Goal: Task Accomplishment & Management: Manage account settings

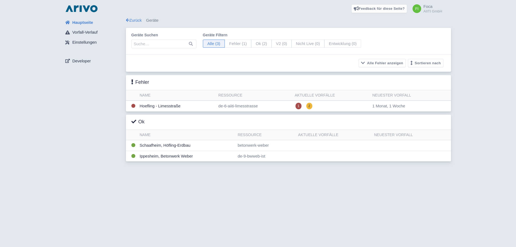
click at [381, 9] on link "Feedback für diese Seite?" at bounding box center [379, 8] width 56 height 9
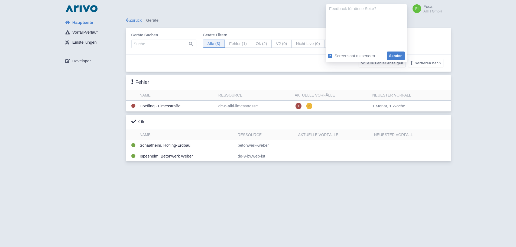
click at [63, 85] on div "Hauptseite Vorfall-Verlauf Einstellungen Developer" at bounding box center [93, 90] width 65 height 147
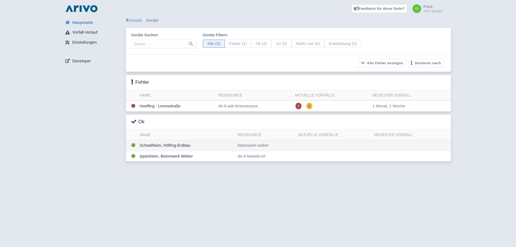
click at [171, 150] on td "Schaafheim, Höfling-Erdbau" at bounding box center [186, 145] width 98 height 11
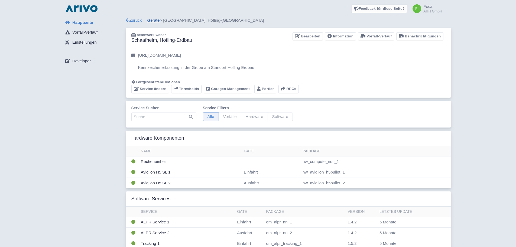
click at [152, 22] on link "Geräte" at bounding box center [153, 20] width 12 height 5
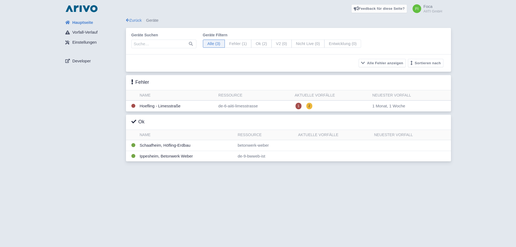
click at [67, 128] on div "Hauptseite Vorfall-Verlauf Einstellungen Developer" at bounding box center [93, 90] width 65 height 147
click at [65, 153] on div "Hauptseite Vorfall-Verlauf Einstellungen Developer" at bounding box center [93, 90] width 65 height 147
click at [164, 107] on td "Hoefling - Limesstraße" at bounding box center [176, 105] width 79 height 11
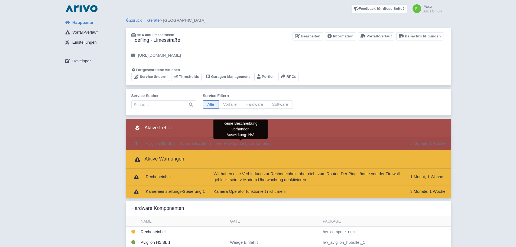
click at [265, 144] on span "Keine Verbindung zur Kamera" at bounding box center [242, 143] width 54 height 5
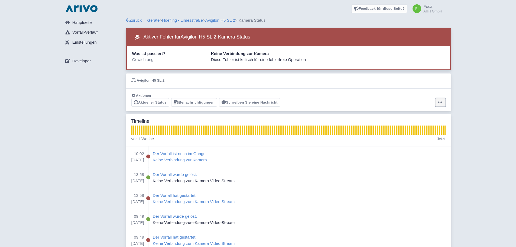
click at [440, 101] on icon at bounding box center [440, 102] width 4 height 4
click at [405, 116] on button "Alarm deaktivieren" at bounding box center [419, 115] width 54 height 8
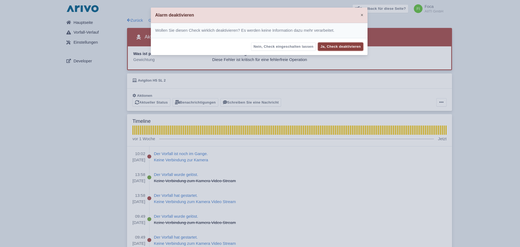
click at [340, 49] on button "Ja, Check deaktivieren" at bounding box center [340, 46] width 45 height 8
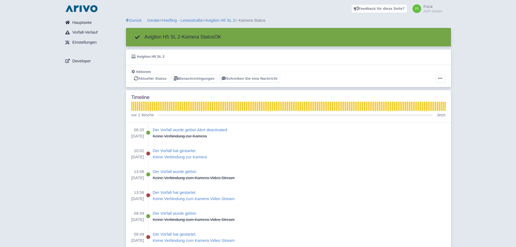
click at [83, 19] on span "Hauptseite" at bounding box center [81, 22] width 19 height 6
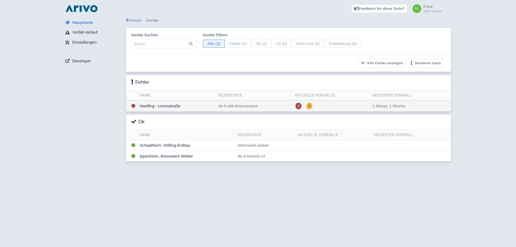
click at [152, 107] on td "Hoefling - Limesstraße" at bounding box center [176, 105] width 79 height 11
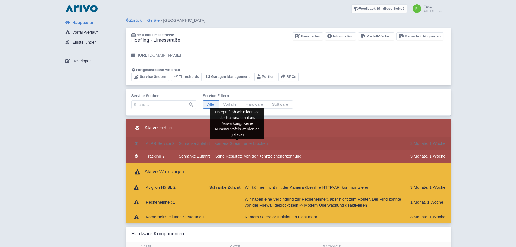
click at [234, 142] on span "Kamera Stream unterbrochen" at bounding box center [241, 143] width 54 height 5
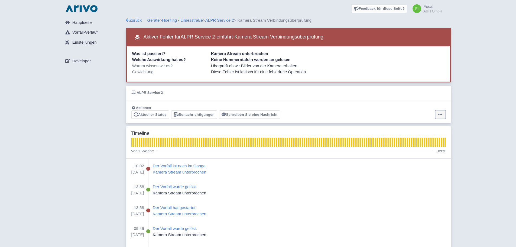
click at [444, 113] on button at bounding box center [440, 114] width 10 height 8
click at [403, 128] on icon "button" at bounding box center [400, 127] width 5 height 4
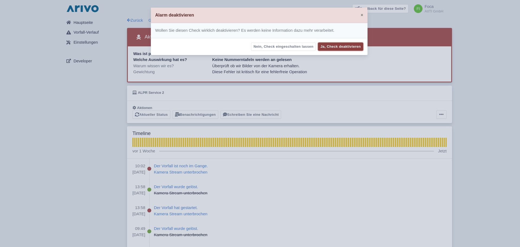
click at [349, 45] on button "Ja, Check deaktivieren" at bounding box center [340, 46] width 45 height 8
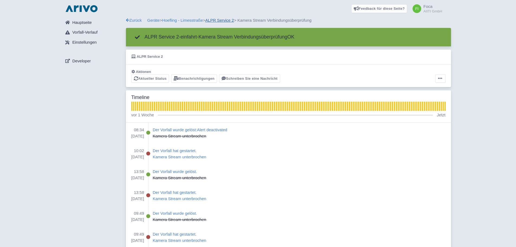
click at [225, 19] on link "ALPR Service 2" at bounding box center [219, 20] width 29 height 5
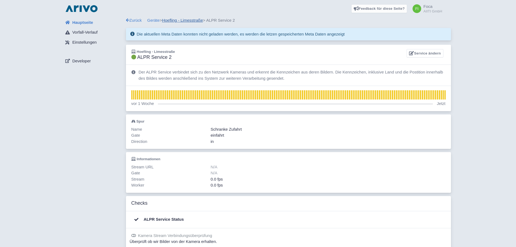
click at [194, 20] on link "Hoefling - Limesstraße" at bounding box center [182, 20] width 41 height 5
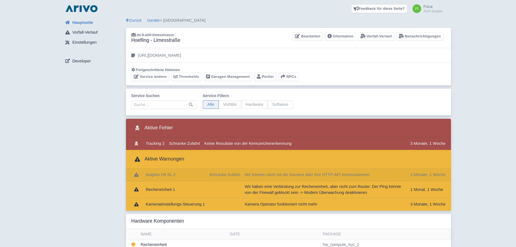
click at [432, 176] on td "3 Monate, 1 Woche" at bounding box center [429, 174] width 43 height 13
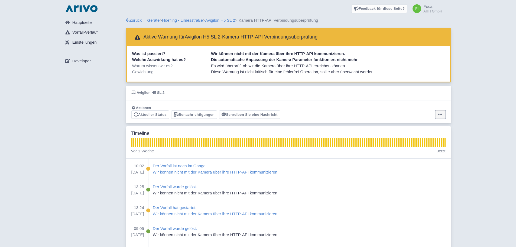
click at [441, 114] on icon at bounding box center [440, 114] width 4 height 4
click at [433, 137] on button "Alarm zurücksetzen" at bounding box center [419, 135] width 54 height 8
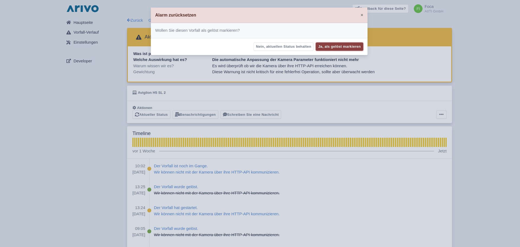
click at [344, 48] on button "Ja, als gelöst markieren" at bounding box center [339, 46] width 47 height 8
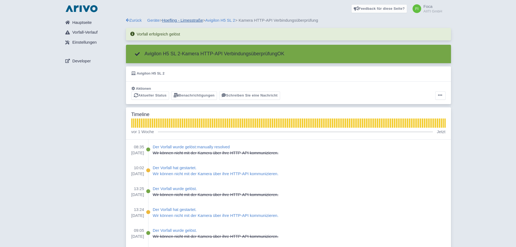
click at [195, 22] on link "Hoefling - Limesstraße" at bounding box center [182, 20] width 41 height 5
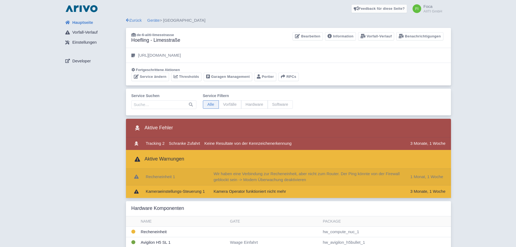
click at [405, 176] on td "Wir haben eine Verbindung zur Recheneinheit, aber nicht zum Router. Der Ping kö…" at bounding box center [309, 176] width 196 height 17
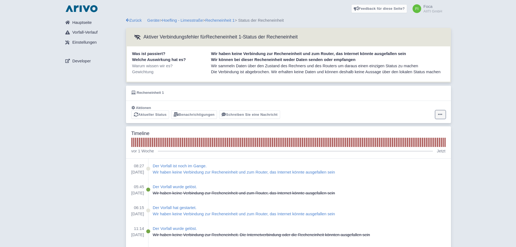
click at [442, 115] on icon at bounding box center [440, 114] width 4 height 4
click at [433, 138] on button "Alarm zurücksetzen" at bounding box center [419, 135] width 54 height 8
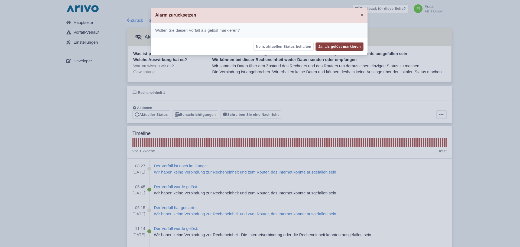
click at [347, 49] on button "Ja, als gelöst markieren" at bounding box center [339, 46] width 47 height 8
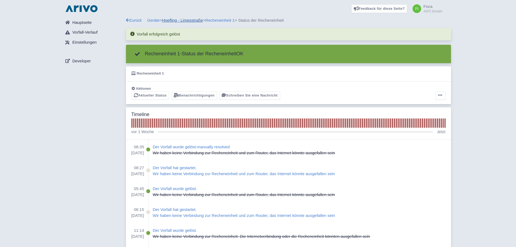
click at [189, 22] on link "Hoefling - Limesstraße" at bounding box center [182, 20] width 41 height 5
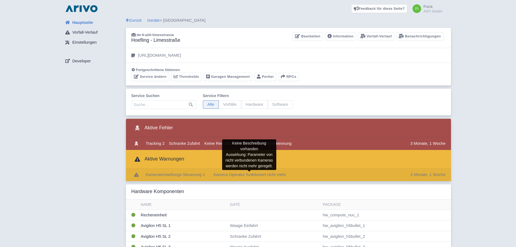
click at [273, 176] on span "Kamera Operator funktioniert nicht mehr" at bounding box center [249, 174] width 73 height 5
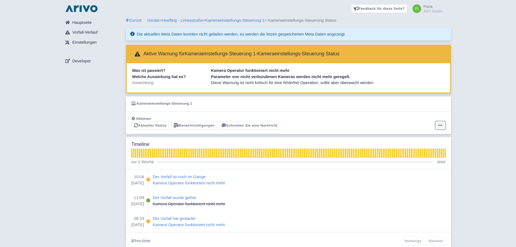
click at [440, 128] on button at bounding box center [440, 125] width 10 height 8
click at [420, 149] on button "Alarm zurücksetzen" at bounding box center [419, 146] width 54 height 8
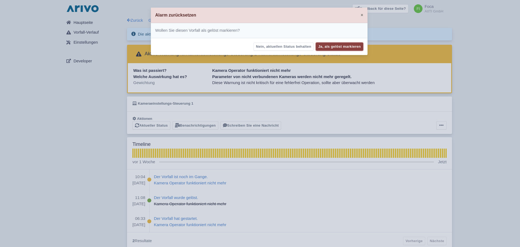
click at [341, 47] on button "Ja, als gelöst markieren" at bounding box center [339, 46] width 47 height 8
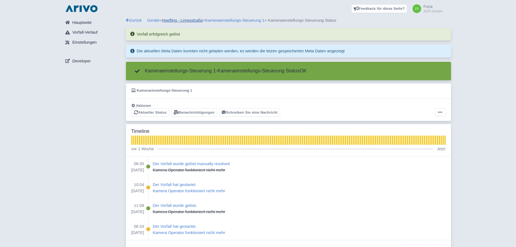
click at [190, 19] on link "Hoefling - Limesstraße" at bounding box center [182, 20] width 41 height 5
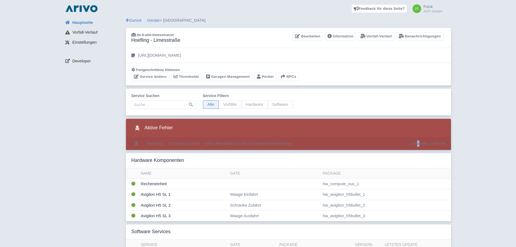
click at [415, 144] on td "3 Monate, 1 Woche" at bounding box center [429, 143] width 43 height 12
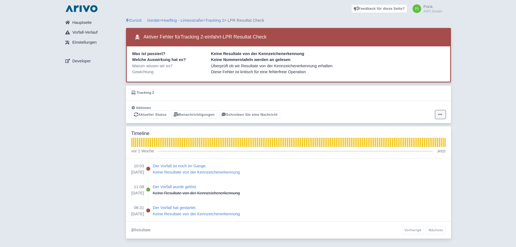
click at [437, 114] on button at bounding box center [440, 114] width 10 height 8
click at [422, 136] on button "Alarm zurücksetzen" at bounding box center [419, 135] width 54 height 8
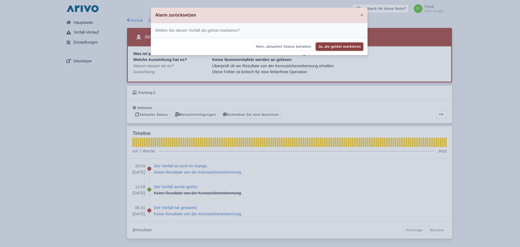
click at [336, 46] on button "Ja, als gelöst markieren" at bounding box center [339, 46] width 47 height 8
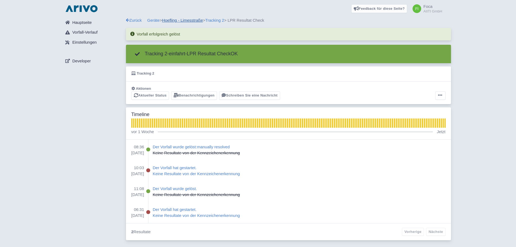
click at [181, 19] on link "Hoefling - Limesstraße" at bounding box center [182, 20] width 41 height 5
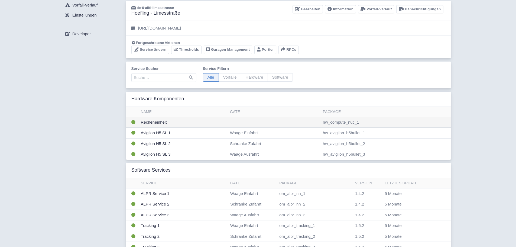
scroll to position [54, 0]
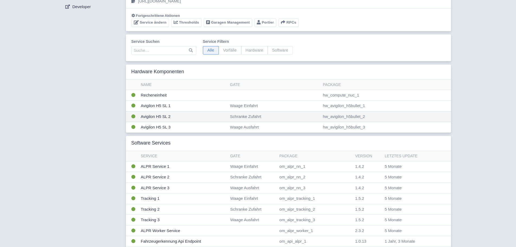
click at [166, 119] on td "Avigilon H5 SL 2" at bounding box center [183, 116] width 89 height 11
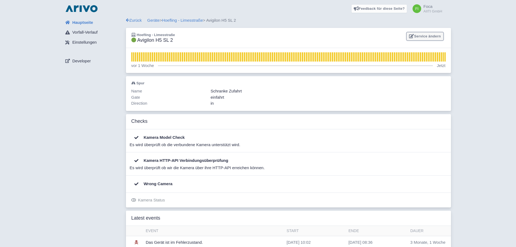
click at [426, 37] on link "Service ändern" at bounding box center [424, 36] width 37 height 8
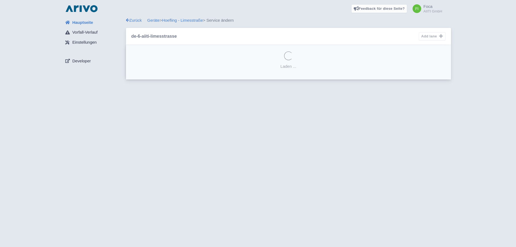
select select "50a56500-453e-4729-a37f-724dde65a388"
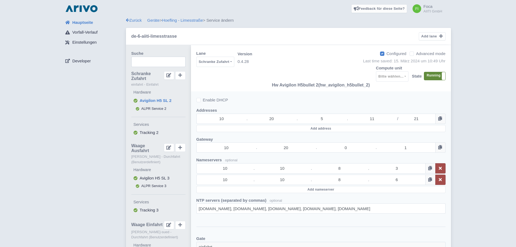
click at [435, 77] on label "Running" at bounding box center [434, 76] width 21 height 8
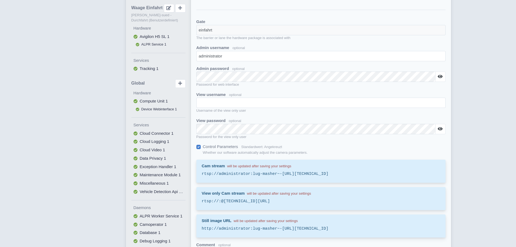
scroll to position [276, 0]
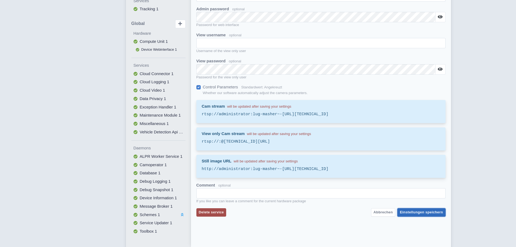
click at [441, 212] on span "Einstellungen speichern" at bounding box center [420, 212] width 43 height 4
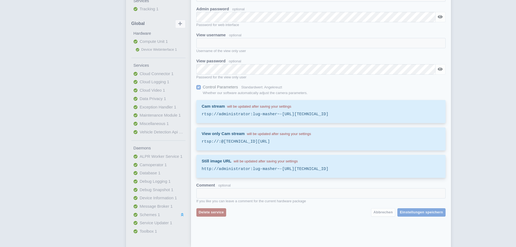
scroll to position [0, 0]
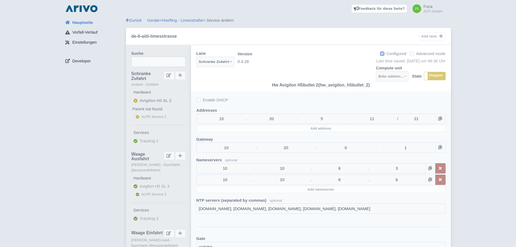
select select
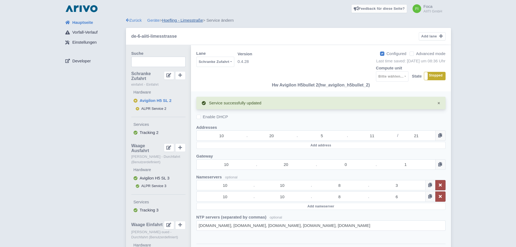
click at [199, 22] on link "Hoefling - Limesstraße" at bounding box center [182, 20] width 41 height 5
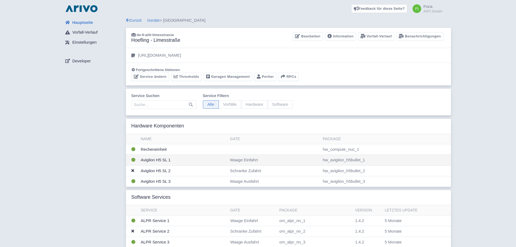
click at [152, 159] on td "Avigilon H5 SL 1" at bounding box center [183, 160] width 89 height 11
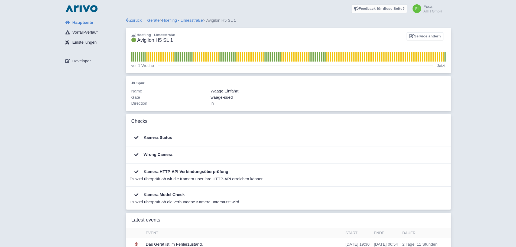
click at [88, 43] on span "Einstellungen" at bounding box center [84, 42] width 24 height 6
click at [426, 37] on link "Service ändern" at bounding box center [424, 36] width 37 height 8
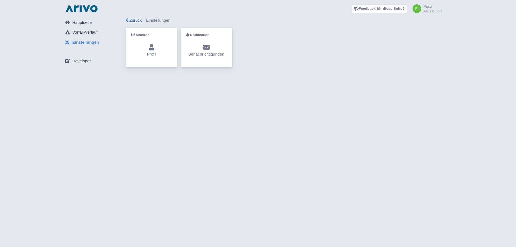
click at [135, 20] on link "Zurück" at bounding box center [134, 20] width 16 height 5
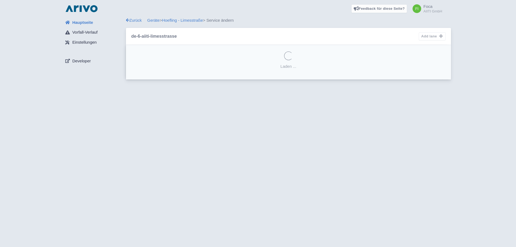
select select "ff143bda-993a-445a-95cd-eee19858a723"
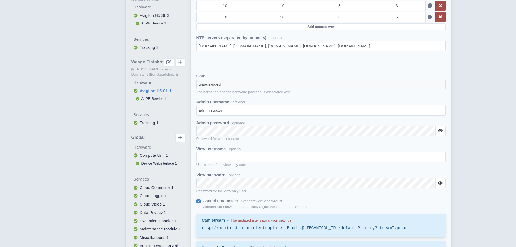
scroll to position [189, 0]
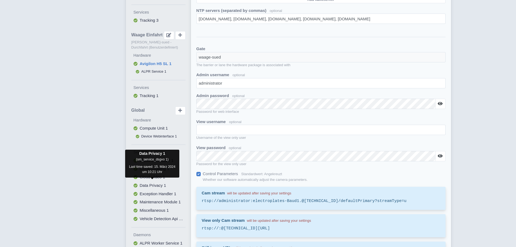
click at [160, 183] on span "Data Privacy 1" at bounding box center [153, 185] width 27 height 5
select select
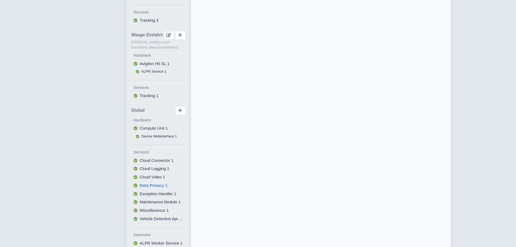
select select "0"
select select
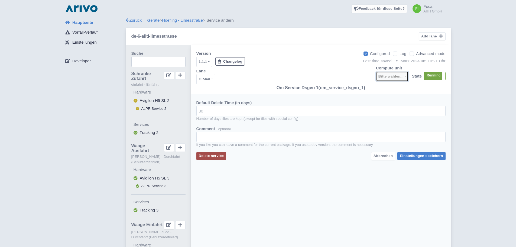
click at [395, 78] on div "Bitte wählen..." at bounding box center [390, 76] width 25 height 6
click at [387, 91] on span "Compute Unit 1" at bounding box center [396, 89] width 28 height 6
select select "b4948aa2-375a-4f9e-8bb7-aa137985097b"
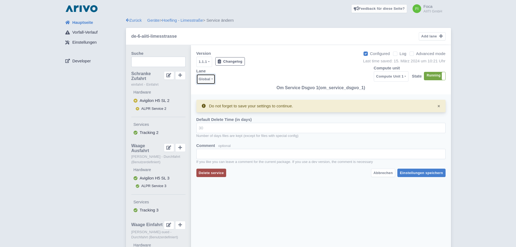
click at [213, 80] on button "Global" at bounding box center [205, 79] width 19 height 10
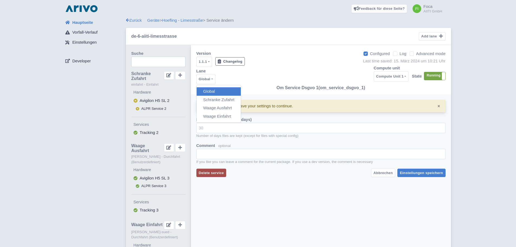
click at [312, 70] on div "Version 1.1.1 1.1.0 1.0.4 1.0.3 1.0.2 1.0.1 0.4.36 0.4.35 0.4.34 0.4.33 0.4.32 …" at bounding box center [320, 69] width 249 height 38
click at [188, 22] on link "Hoefling - Limesstraße" at bounding box center [182, 20] width 41 height 5
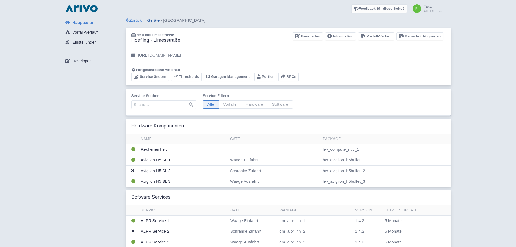
click at [158, 22] on link "Geräte" at bounding box center [153, 20] width 12 height 5
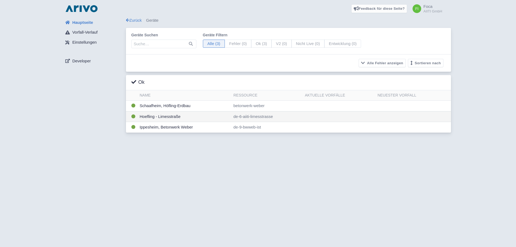
click at [159, 113] on td "Hoefling - Limesstraße" at bounding box center [184, 116] width 94 height 11
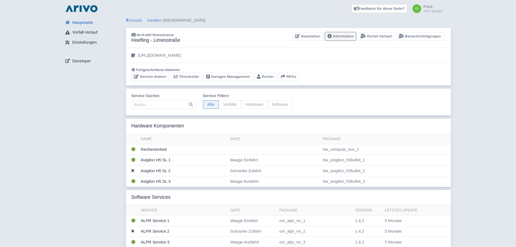
click at [342, 37] on link "Information" at bounding box center [340, 36] width 31 height 8
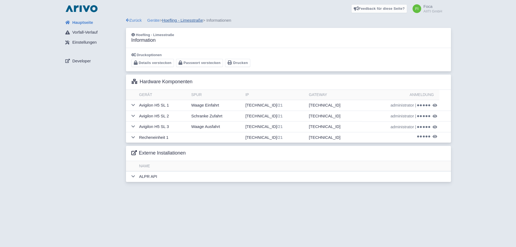
click at [175, 22] on link "Hoefling - Limesstraße" at bounding box center [182, 20] width 41 height 5
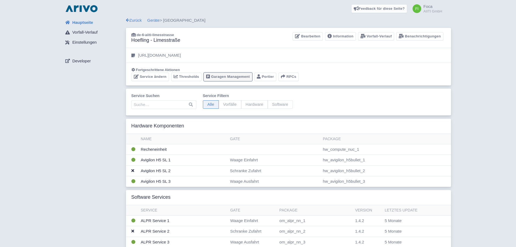
click at [228, 78] on link "Garagen Management" at bounding box center [228, 77] width 48 height 8
click at [252, 110] on div "Alle Vorfälle Hardware Software" at bounding box center [248, 105] width 90 height 11
click at [251, 103] on span "Hardware" at bounding box center [254, 104] width 27 height 8
click at [244, 103] on input "Hardware" at bounding box center [243, 102] width 4 height 4
radio input "true"
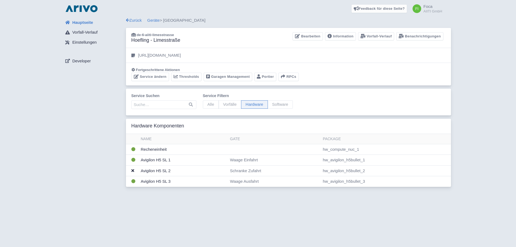
click at [271, 104] on span "Software" at bounding box center [279, 104] width 25 height 8
click at [271, 104] on input "Software" at bounding box center [269, 102] width 4 height 4
radio input "true"
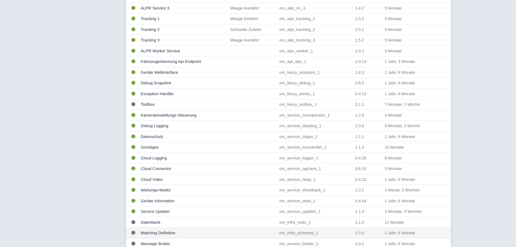
scroll to position [168, 0]
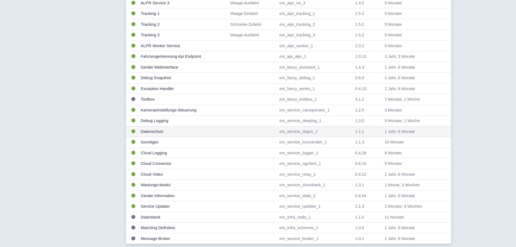
click at [405, 133] on td "1 Jahr, 6 Monate" at bounding box center [411, 131] width 58 height 11
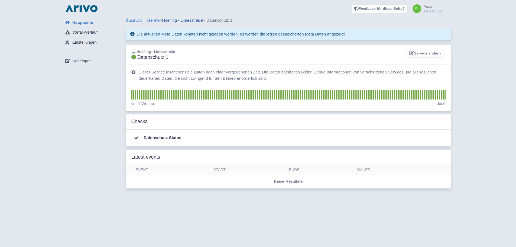
click at [184, 21] on link "Hoefling - Limesstraße" at bounding box center [182, 20] width 41 height 5
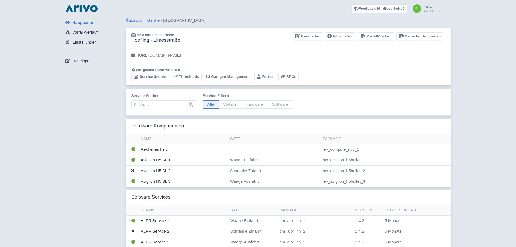
click at [51, 170] on div "Hauptseite Vorfall-Verlauf Einstellungen Developer Zurück Geräte > [GEOGRAPHIC_…" at bounding box center [257, 251] width 507 height 468
click at [147, 78] on link "Service ändern" at bounding box center [150, 77] width 38 height 8
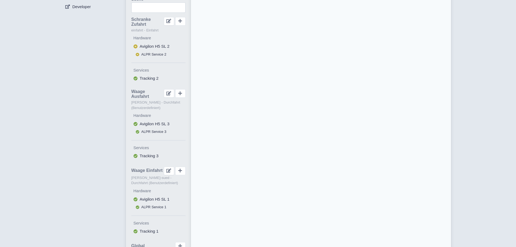
scroll to position [81, 0]
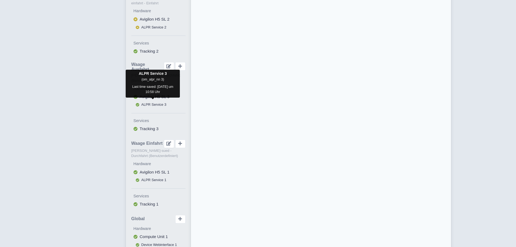
click at [152, 102] on span "ALPR Service 3" at bounding box center [153, 104] width 25 height 4
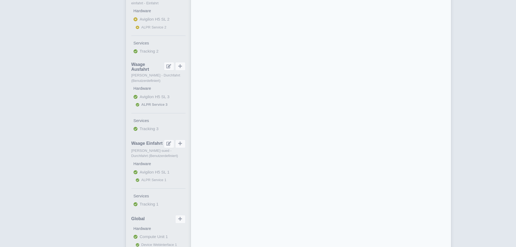
select select "4f2cd115-b699-4fbc-ad1b-062290844d22"
select select
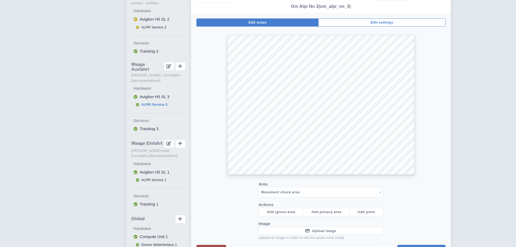
scroll to position [54, 0]
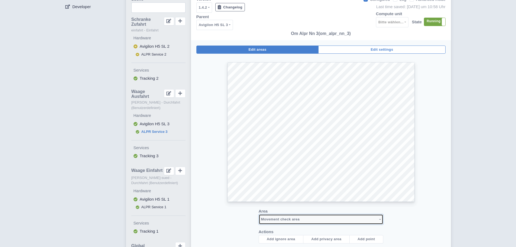
click at [318, 219] on div "Movement check area" at bounding box center [319, 219] width 117 height 8
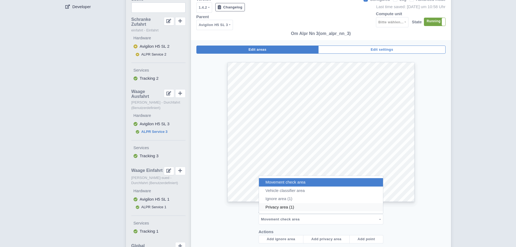
click at [273, 206] on span "Privacy area (1)" at bounding box center [279, 207] width 29 height 6
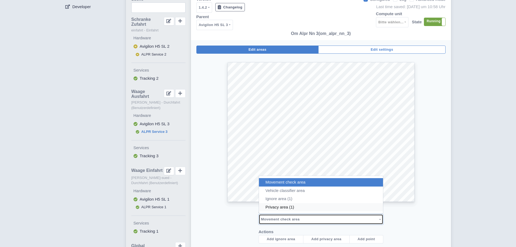
select select "privacy_zones-0"
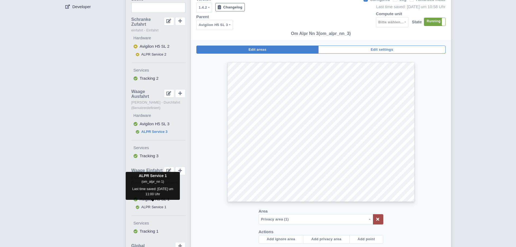
click at [151, 205] on span "ALPR Service 1" at bounding box center [153, 207] width 25 height 4
select select
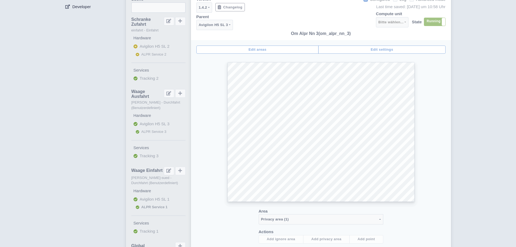
select select "179801da-2c85-4d77-825b-ecf861e5f359"
select select
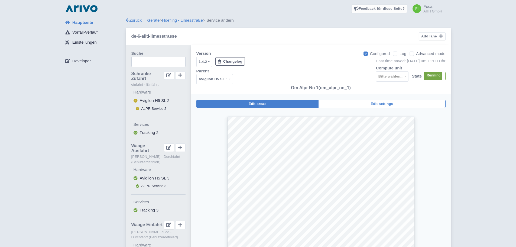
scroll to position [81, 0]
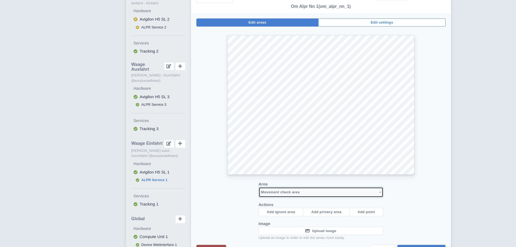
click at [301, 191] on div "Movement check area" at bounding box center [319, 192] width 117 height 8
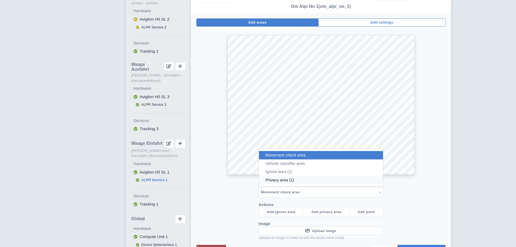
click at [296, 179] on link "Privacy area (1)" at bounding box center [321, 180] width 124 height 8
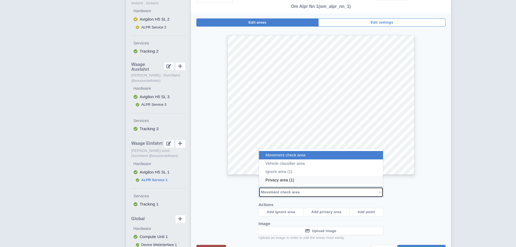
select select "privacy_zones-0"
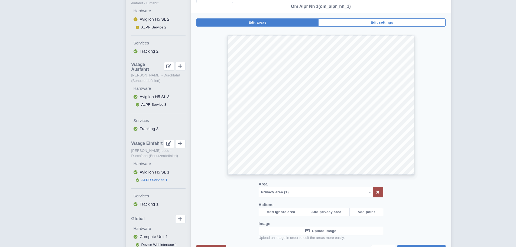
click at [228, 32] on fieldset "Edit areas Edit settings Area Movement check area Vehicle classifier area Ignor…" at bounding box center [320, 135] width 249 height 234
click at [232, 34] on fieldset "Edit areas Edit settings Area Movement check area Vehicle classifier area Ignor…" at bounding box center [320, 135] width 249 height 234
click at [315, 34] on fieldset "Edit areas Edit settings Area Movement check area Vehicle classifier area Ignor…" at bounding box center [320, 135] width 249 height 234
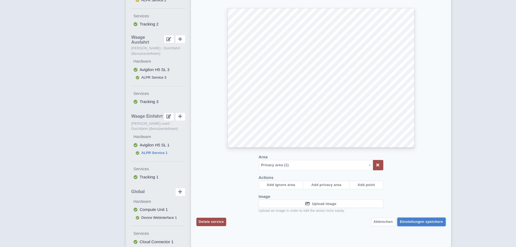
click at [435, 223] on span "Einstellungen speichern" at bounding box center [420, 221] width 43 height 4
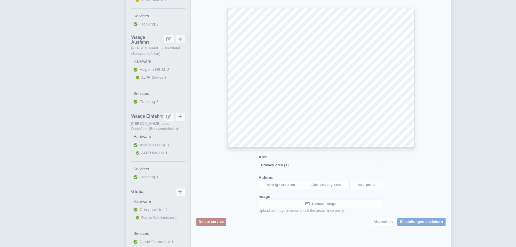
scroll to position [0, 0]
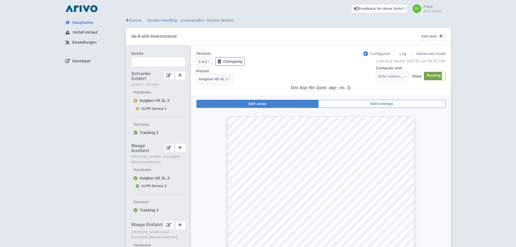
select select
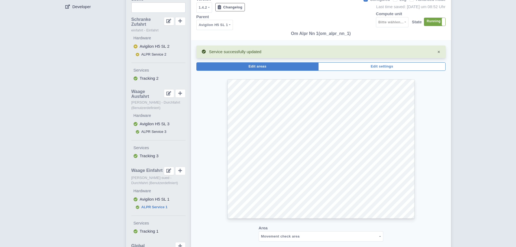
scroll to position [81, 0]
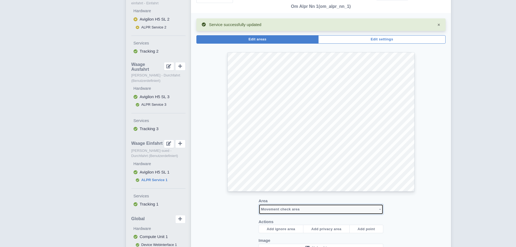
click at [366, 209] on div "Movement check area" at bounding box center [319, 209] width 117 height 8
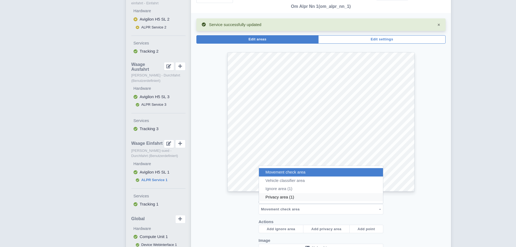
click at [337, 198] on link "Privacy area (1)" at bounding box center [321, 196] width 124 height 8
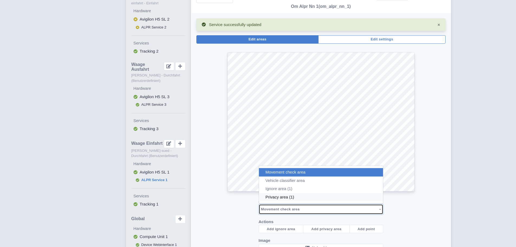
select select "privacy_zones-0"
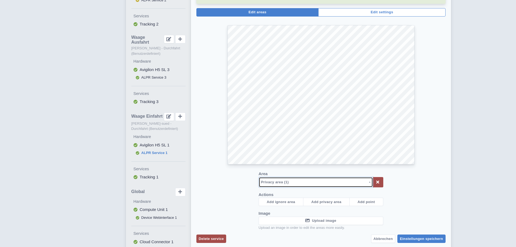
scroll to position [135, 0]
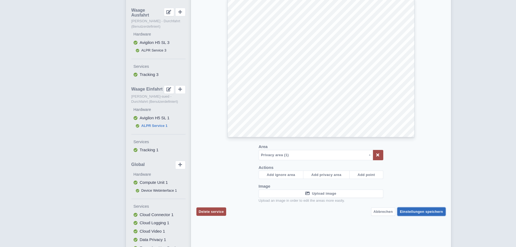
click at [430, 213] on span "Einstellungen speichern" at bounding box center [420, 211] width 43 height 4
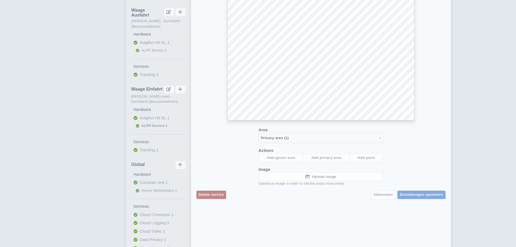
scroll to position [0, 0]
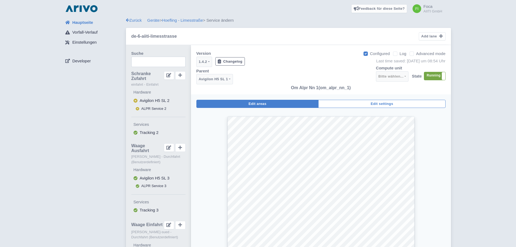
select select
select select "movement_check_area-0"
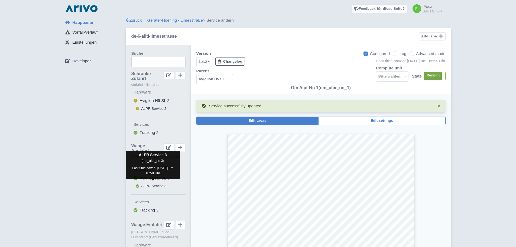
click at [151, 184] on span "ALPR Service 3" at bounding box center [153, 186] width 25 height 4
select select
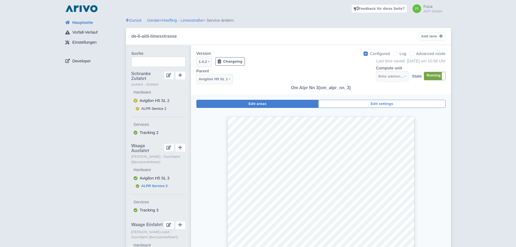
select select "4f2cd115-b699-4fbc-ad1b-062290844d22"
select select
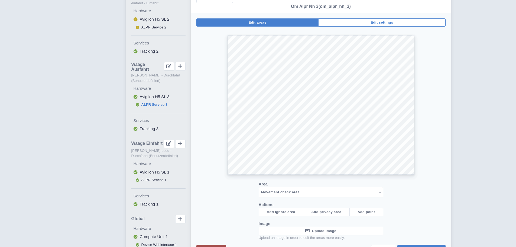
scroll to position [108, 0]
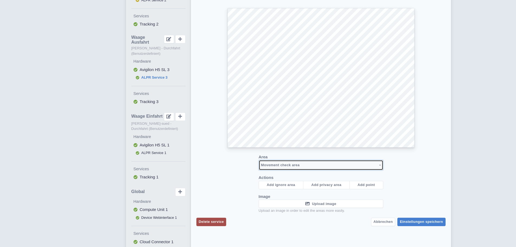
click at [307, 160] on button "Movement check area" at bounding box center [320, 165] width 125 height 10
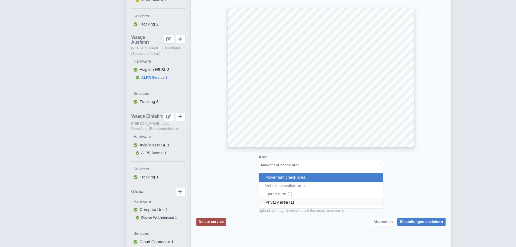
click at [288, 205] on link "Privacy area (1)" at bounding box center [321, 202] width 124 height 8
select select "privacy_zones-0"
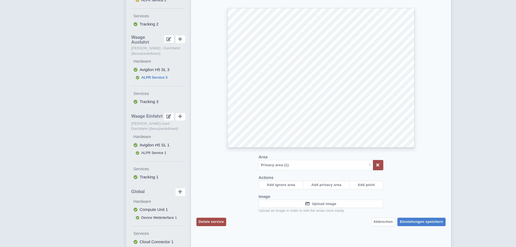
click at [222, 13] on div "Area Movement check area Vehicle classifier area Ignore area (1) Privacy area (…" at bounding box center [320, 112] width 249 height 209
click at [317, 8] on fieldset "Edit areas Edit settings Area Movement check area Vehicle classifier area Ignor…" at bounding box center [320, 108] width 249 height 234
click at [228, 7] on fieldset "Edit areas Edit settings Area Movement check area Vehicle classifier area Ignor…" at bounding box center [320, 108] width 249 height 234
click at [424, 221] on span "Einstellungen speichern" at bounding box center [420, 221] width 43 height 4
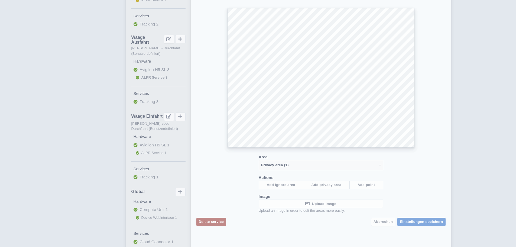
scroll to position [135, 0]
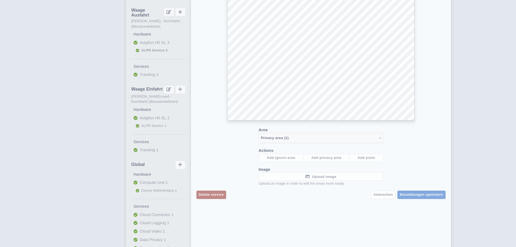
select select
select select "movement_check_area-0"
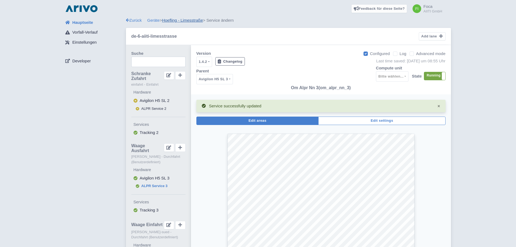
click at [183, 19] on link "Hoefling - Limesstraße" at bounding box center [182, 20] width 41 height 5
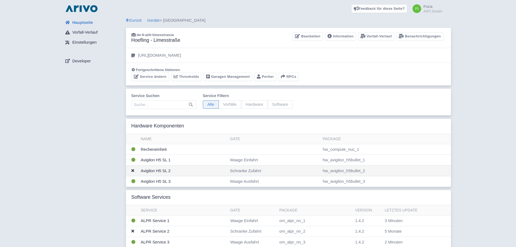
click at [191, 171] on td "Avigilon H5 SL 2" at bounding box center [183, 170] width 89 height 11
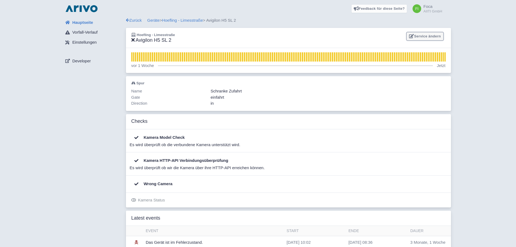
click at [425, 38] on link "Service ändern" at bounding box center [424, 36] width 37 height 8
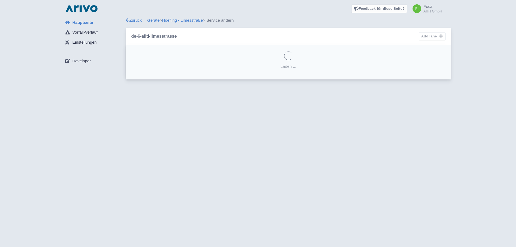
select select "50a56500-453e-4729-a37f-724dde65a388"
select select
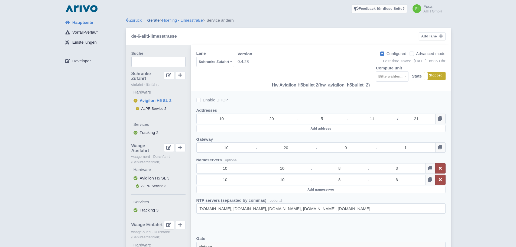
click at [151, 21] on link "Geräte" at bounding box center [153, 20] width 12 height 5
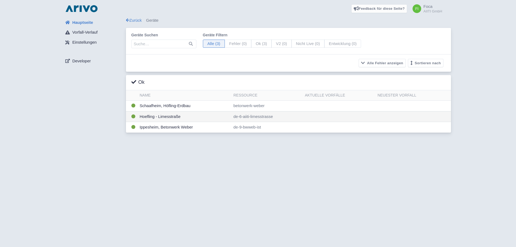
click at [163, 118] on td "Hoefling - Limesstraße" at bounding box center [184, 116] width 94 height 11
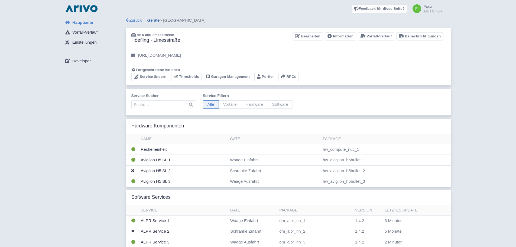
click at [154, 21] on link "Geräte" at bounding box center [153, 20] width 12 height 5
